Goal: Transaction & Acquisition: Book appointment/travel/reservation

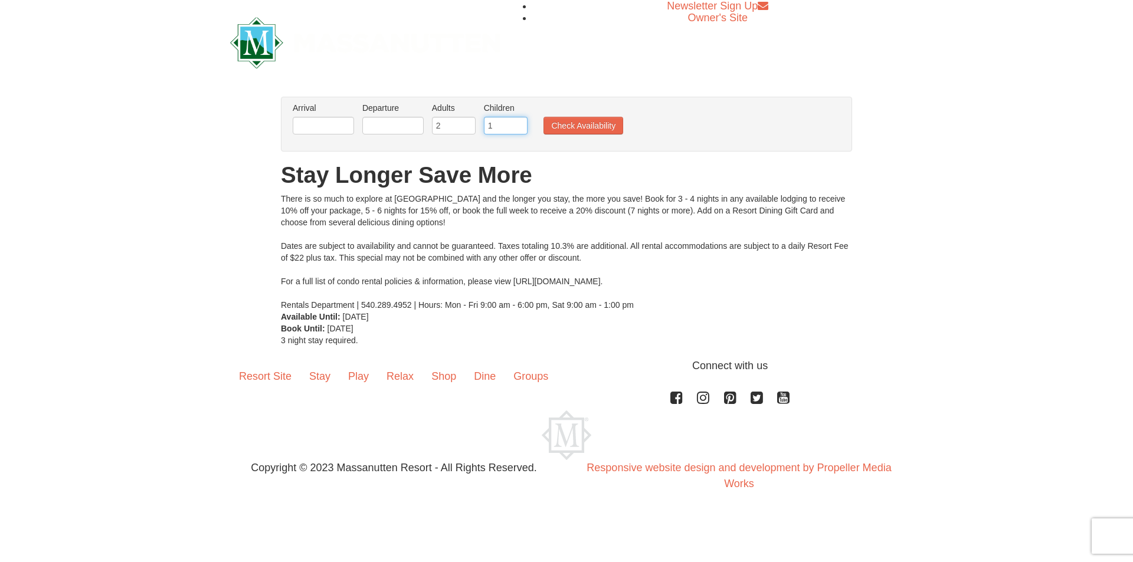
click at [518, 124] on input "1" at bounding box center [506, 126] width 44 height 18
type input "2"
click at [518, 125] on input "2" at bounding box center [506, 126] width 44 height 18
click at [316, 129] on input "text" at bounding box center [323, 126] width 61 height 18
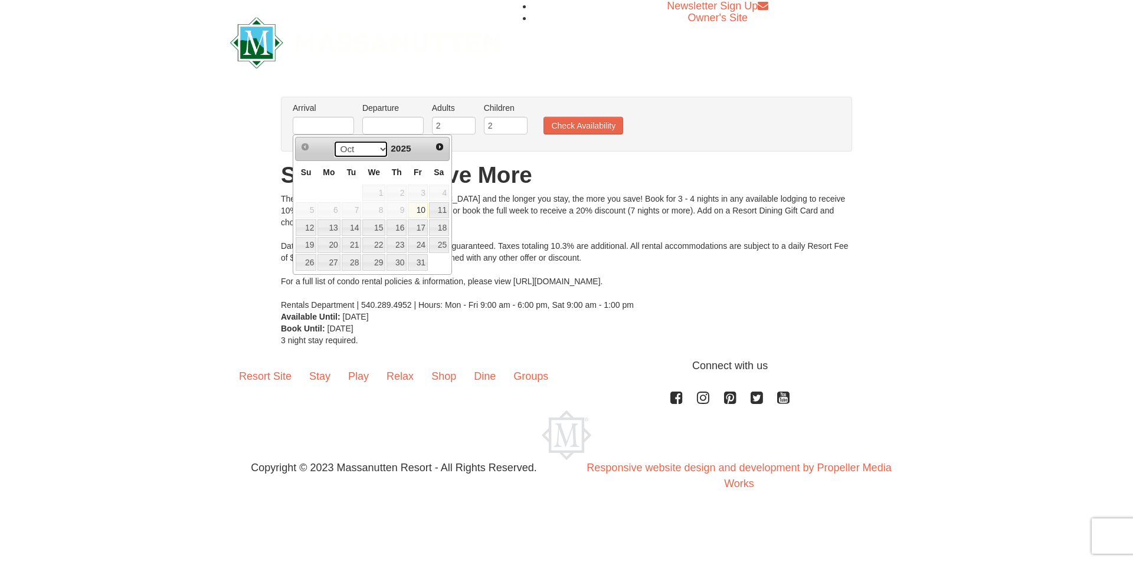
click at [378, 150] on select "Oct Nov Dec" at bounding box center [360, 149] width 55 height 18
click at [438, 149] on span "Next" at bounding box center [439, 146] width 9 height 9
click at [402, 145] on span "2025" at bounding box center [401, 148] width 20 height 10
click at [394, 149] on span "2025" at bounding box center [401, 148] width 20 height 10
click at [381, 149] on select "Oct Nov Dec" at bounding box center [360, 149] width 55 height 18
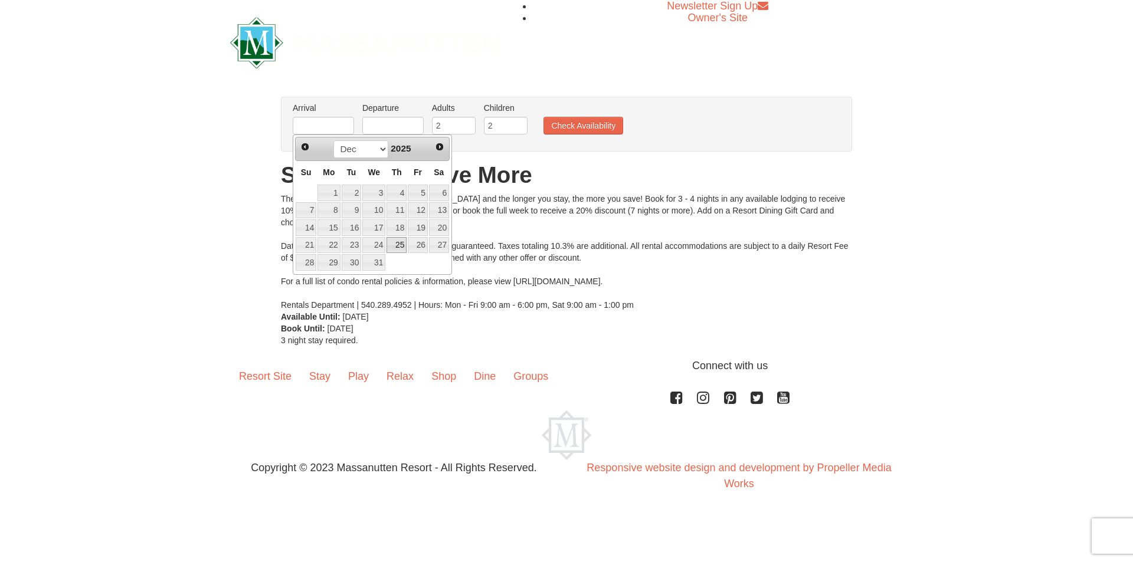
click at [398, 243] on link "25" at bounding box center [397, 245] width 20 height 17
type input "[DATE]"
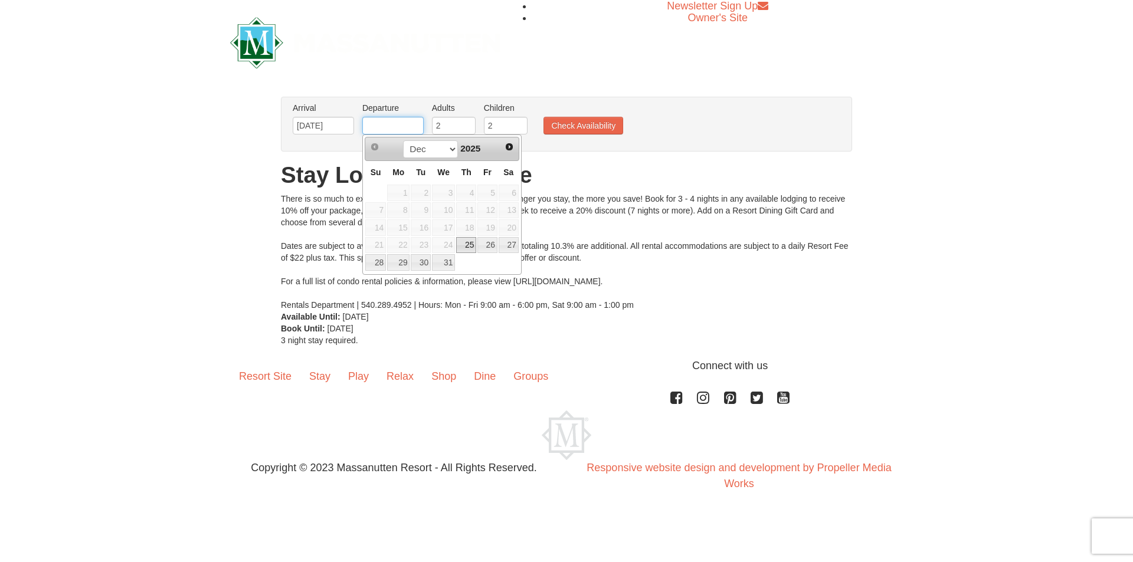
click at [404, 125] on input "text" at bounding box center [392, 126] width 61 height 18
click at [372, 264] on link "28" at bounding box center [375, 262] width 21 height 17
type input "[DATE]"
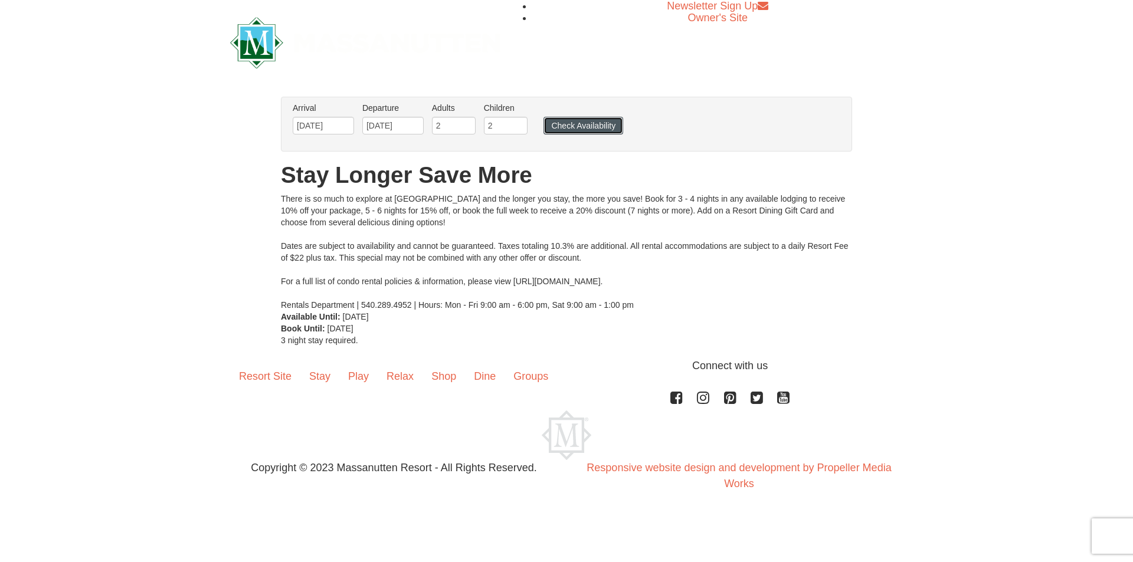
click at [568, 123] on button "Check Availability" at bounding box center [584, 126] width 80 height 18
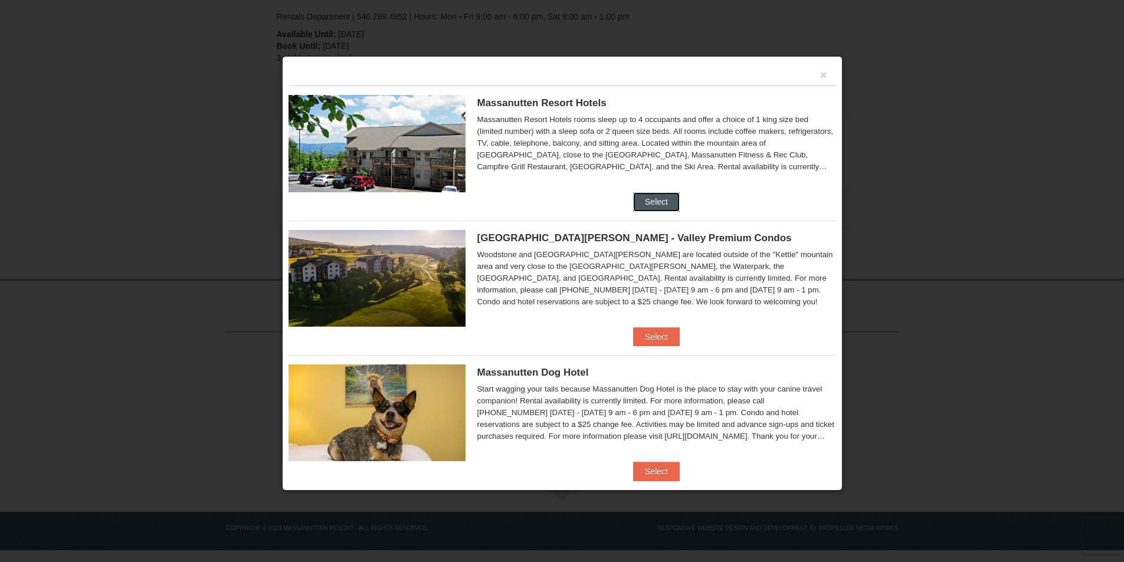
click at [650, 193] on button "Select" at bounding box center [656, 201] width 47 height 19
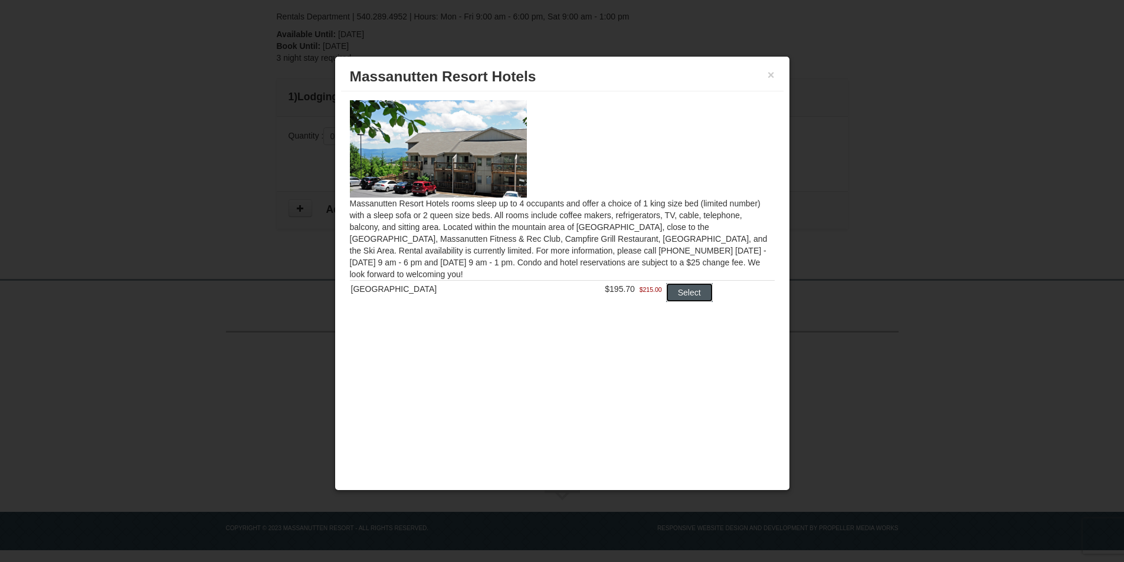
click at [691, 293] on button "Select" at bounding box center [689, 292] width 47 height 19
